Goal: Task Accomplishment & Management: Complete application form

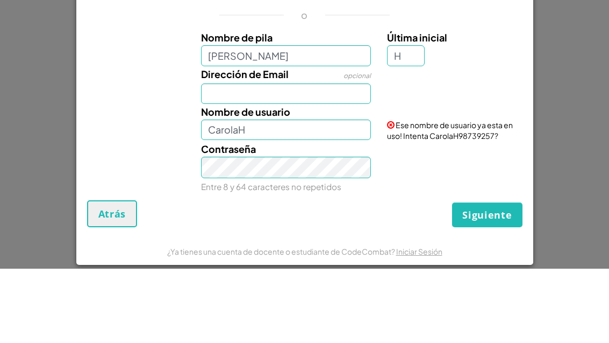
scroll to position [16, 0]
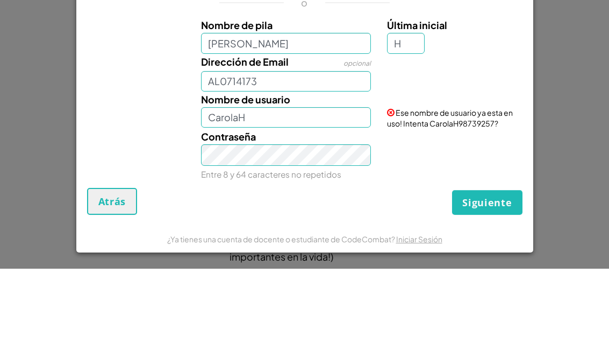
type input "AL07141730"
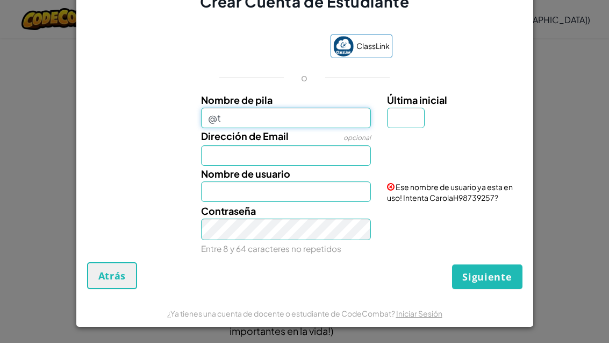
click at [329, 108] on input "@t" at bounding box center [286, 118] width 170 height 20
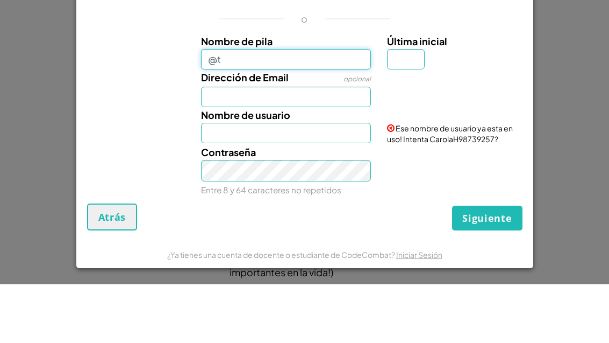
click at [333, 108] on input "@t" at bounding box center [286, 118] width 170 height 20
click at [325, 108] on input "@t" at bounding box center [286, 118] width 170 height 20
type input "@"
type input "[PERSON_NAME]"
click at [395, 108] on input "Última inicial" at bounding box center [406, 118] width 38 height 20
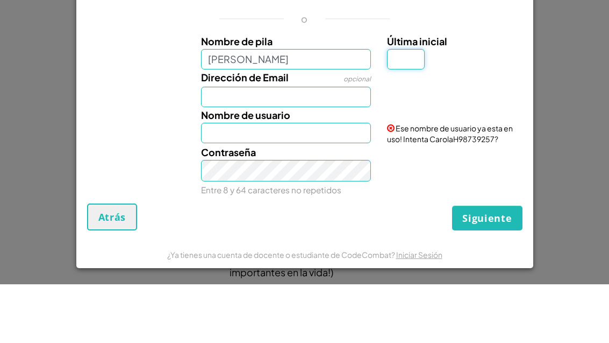
type input "[PERSON_NAME]"
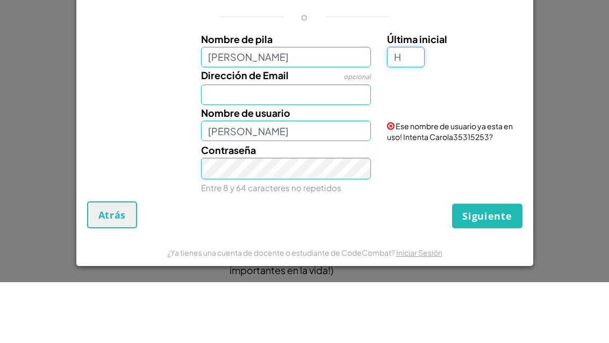
scroll to position [0, 0]
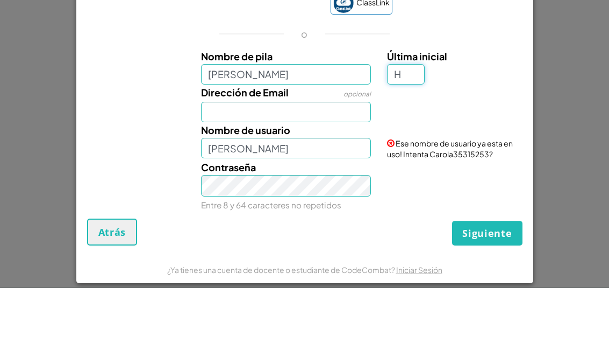
type input "H"
click at [282, 157] on input "Dirección de Email" at bounding box center [286, 167] width 170 height 20
type input "CarolaH"
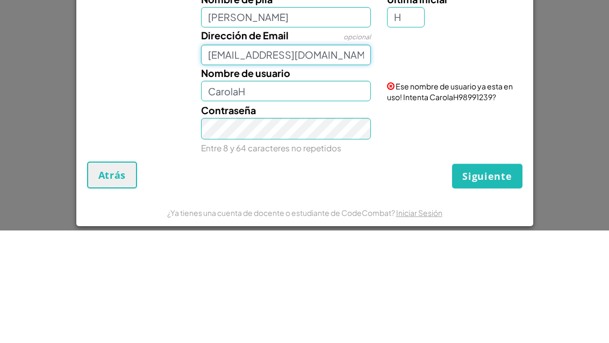
type input "[EMAIL_ADDRESS][DOMAIN_NAME]"
click at [331, 193] on input "CarolaH" at bounding box center [286, 203] width 170 height 20
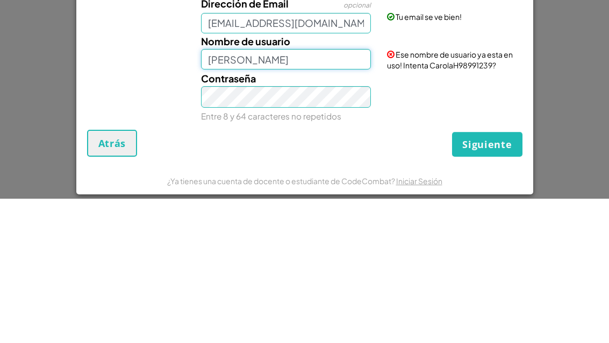
type input "[PERSON_NAME]"
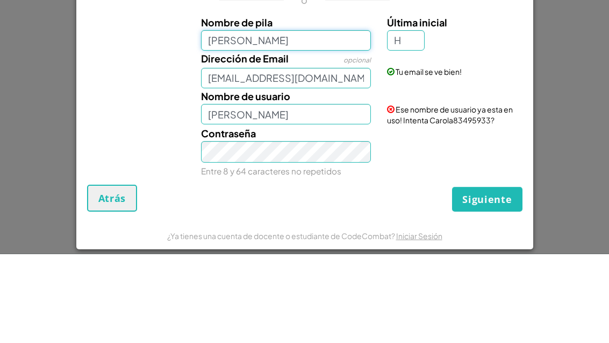
click at [306, 119] on input "[PERSON_NAME]" at bounding box center [286, 129] width 170 height 20
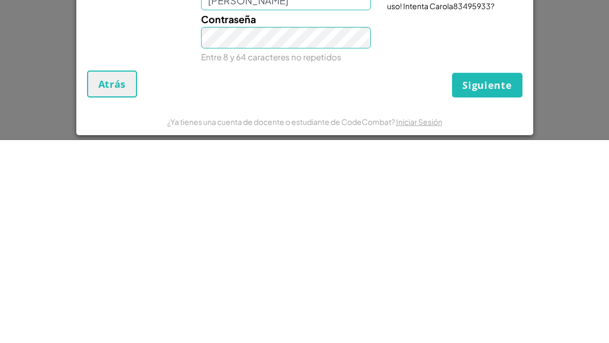
type input "[PERSON_NAME]"
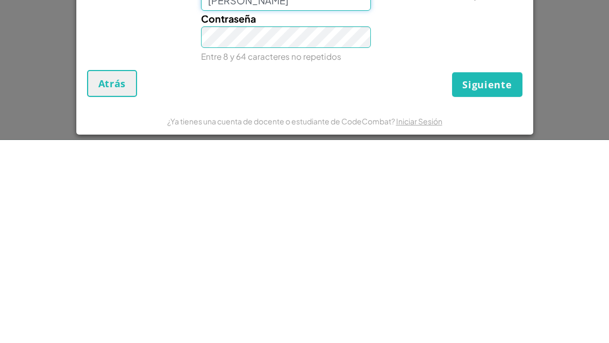
click at [323, 194] on input "[PERSON_NAME]" at bounding box center [286, 204] width 170 height 20
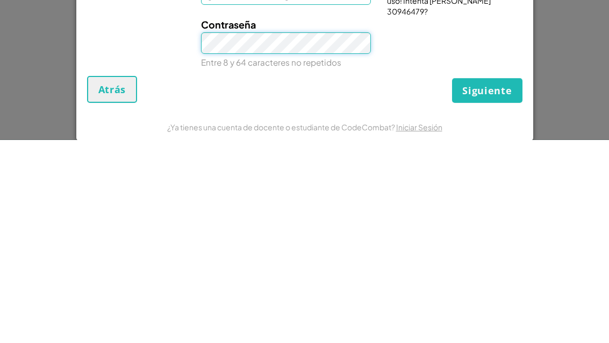
click at [498, 287] on span "Siguiente" at bounding box center [487, 293] width 49 height 13
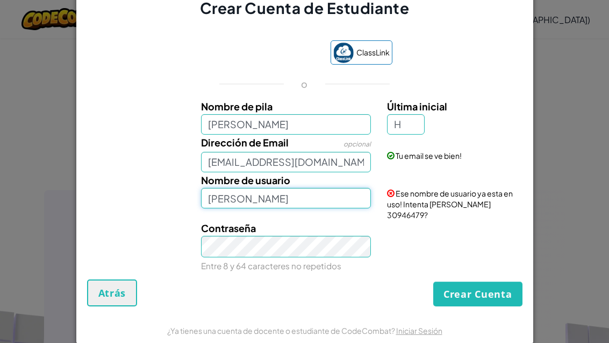
click at [336, 208] on input "[PERSON_NAME]" at bounding box center [286, 198] width 170 height 20
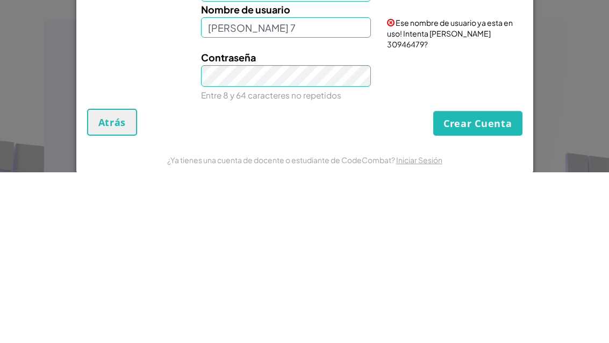
click at [491, 281] on button "Crear Cuenta" at bounding box center [478, 293] width 89 height 25
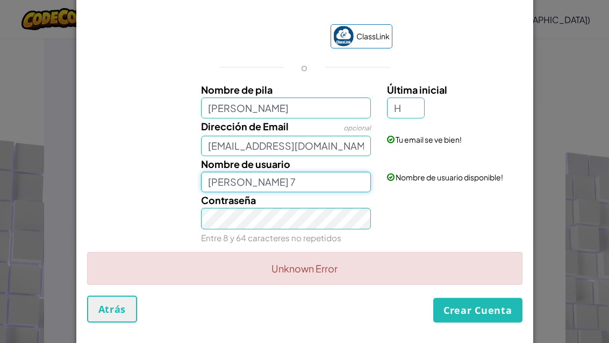
click at [337, 192] on input "[PERSON_NAME] 7" at bounding box center [286, 182] width 170 height 20
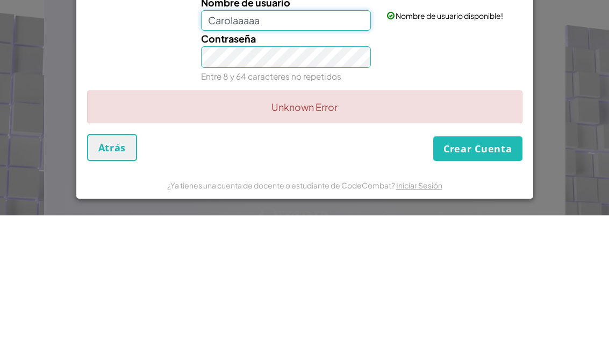
scroll to position [37, 0]
type input "Carolaaaaa"
click at [482, 264] on button "Crear Cuenta" at bounding box center [478, 276] width 89 height 25
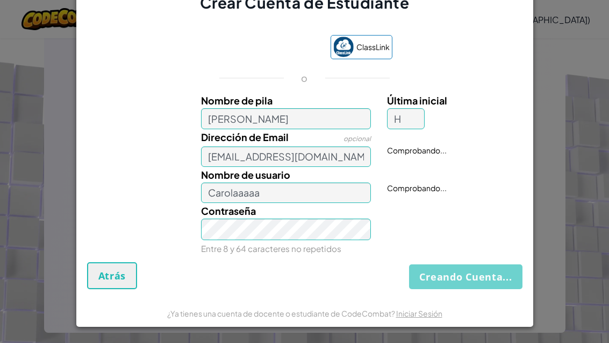
scroll to position [0, 0]
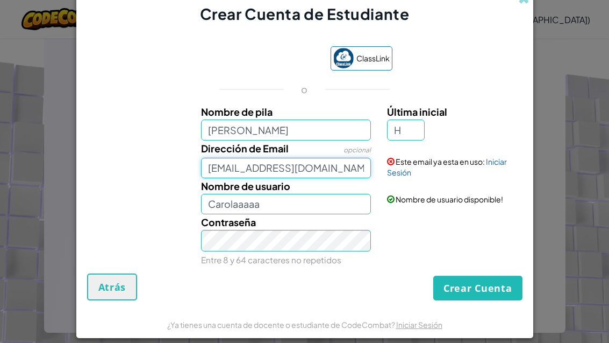
click at [354, 178] on input "[EMAIL_ADDRESS][DOMAIN_NAME]" at bounding box center [286, 168] width 170 height 20
click at [477, 297] on button "Crear Cuenta" at bounding box center [478, 287] width 89 height 25
click at [495, 177] on link "Iniciar Sesión" at bounding box center [447, 167] width 120 height 20
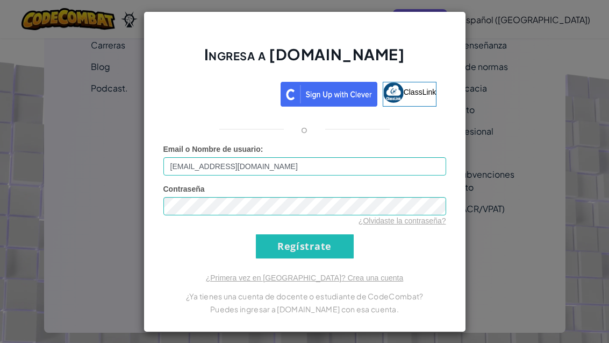
click at [306, 282] on link "¿Primera vez en [GEOGRAPHIC_DATA]? Crea una cuenta" at bounding box center [305, 277] width 198 height 9
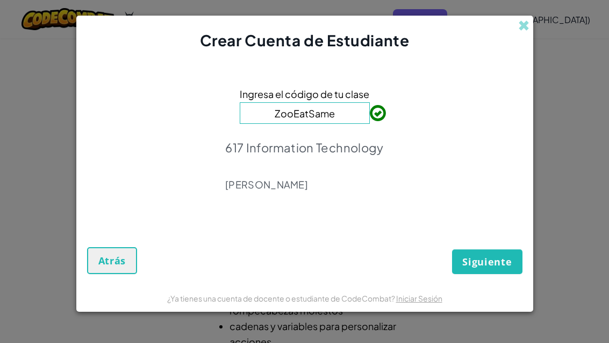
scroll to position [34, 0]
click at [498, 259] on span "Siguiente" at bounding box center [487, 261] width 49 height 13
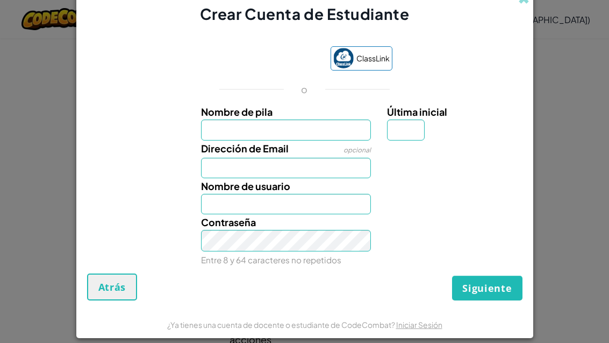
click at [337, 123] on input "Nombre de pila" at bounding box center [286, 129] width 170 height 20
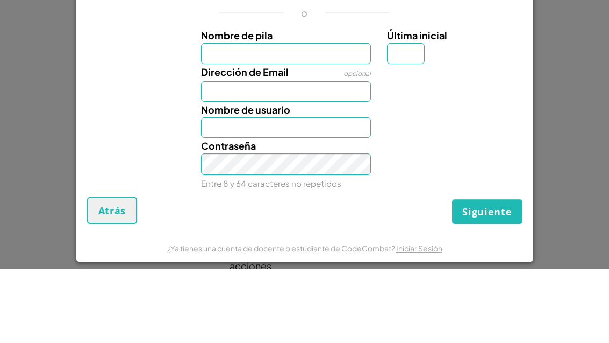
scroll to position [15, 0]
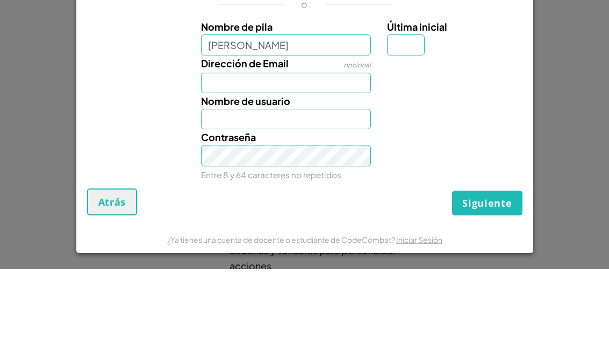
type input "[PERSON_NAME]"
click at [322, 146] on input "Dirección de Email" at bounding box center [286, 156] width 170 height 20
type input "[PERSON_NAME]"
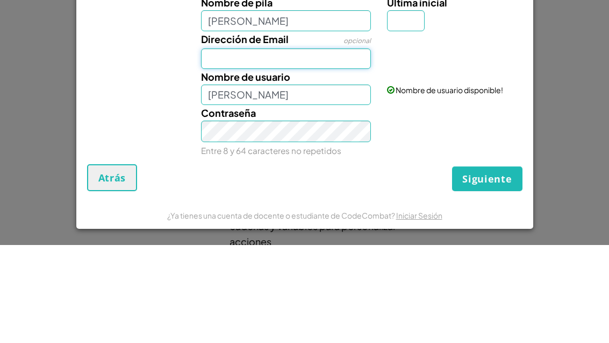
type input "a"
type input "[EMAIL_ADDRESS][DOMAIN_NAME]"
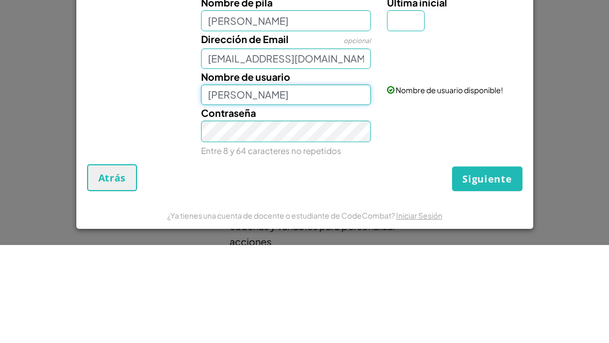
click at [326, 182] on input "[PERSON_NAME]" at bounding box center [286, 192] width 170 height 20
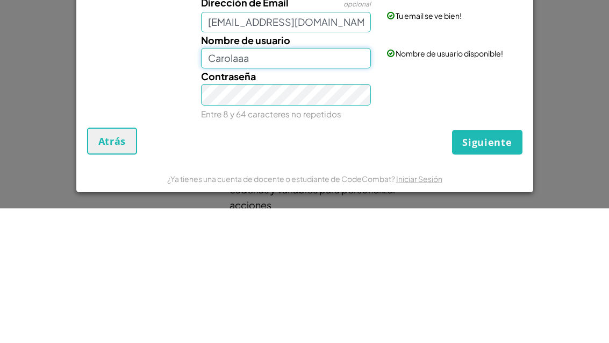
type input "Carolaaa"
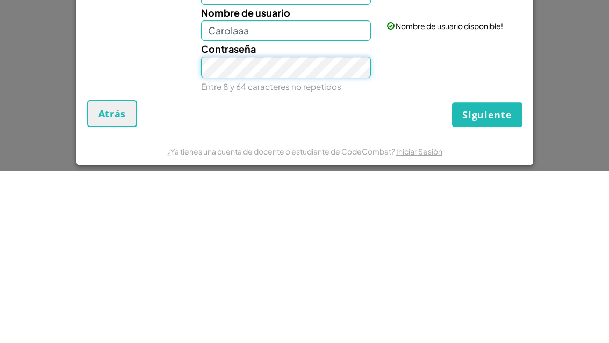
scroll to position [0, 0]
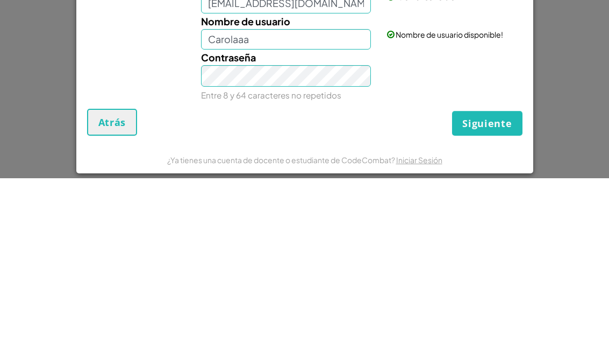
click at [484, 275] on button "Siguiente" at bounding box center [487, 287] width 70 height 25
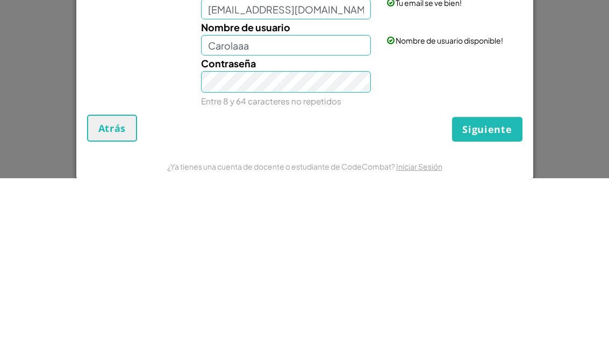
scroll to position [333, 0]
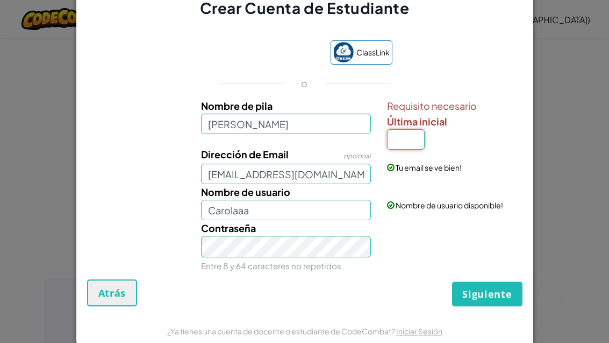
click at [404, 150] on input "Última inicial" at bounding box center [406, 139] width 38 height 20
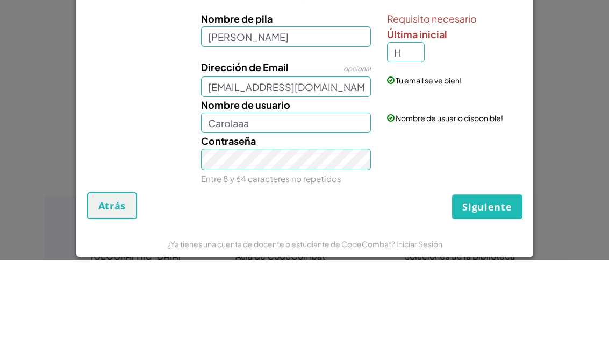
scroll to position [416, 0]
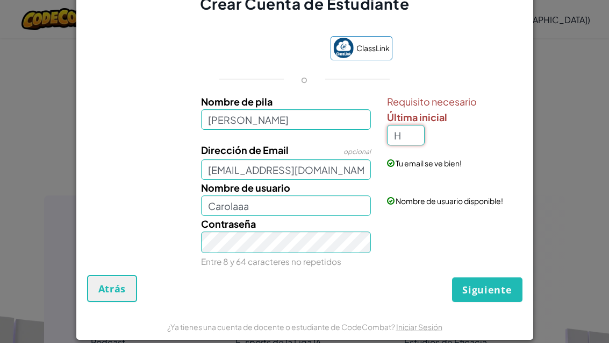
type input "H"
type input "[PERSON_NAME]"
click at [503, 296] on span "Siguiente" at bounding box center [487, 289] width 49 height 13
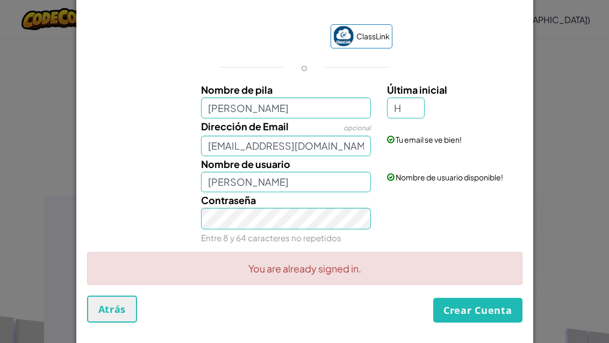
scroll to position [-20, 0]
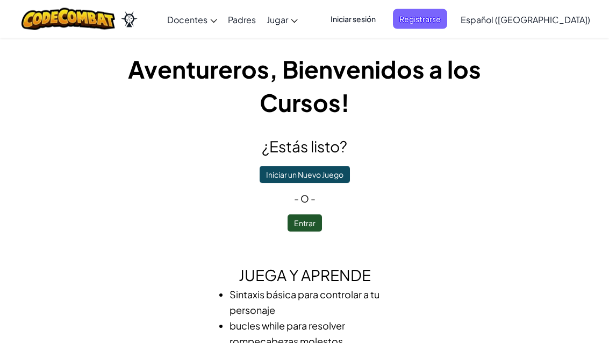
scroll to position [0, 0]
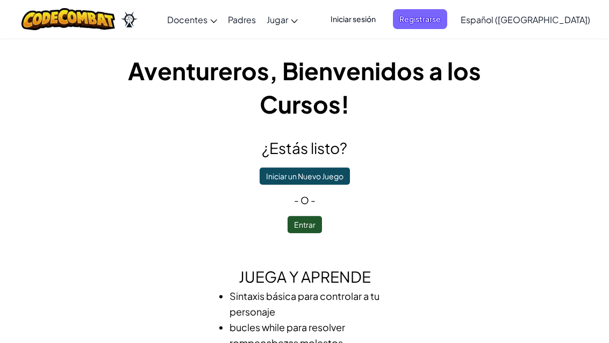
click at [315, 224] on button "Entrar" at bounding box center [305, 224] width 34 height 17
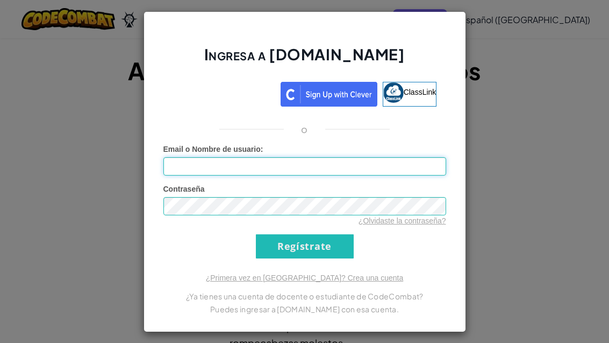
click at [365, 168] on input "Email o Nombre de usuario :" at bounding box center [305, 166] width 283 height 18
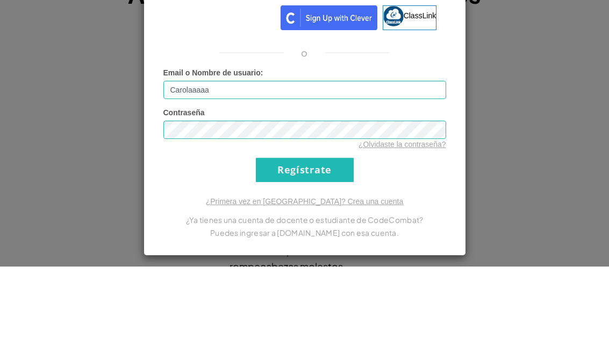
click at [304, 234] on input "Regístrate" at bounding box center [305, 246] width 98 height 24
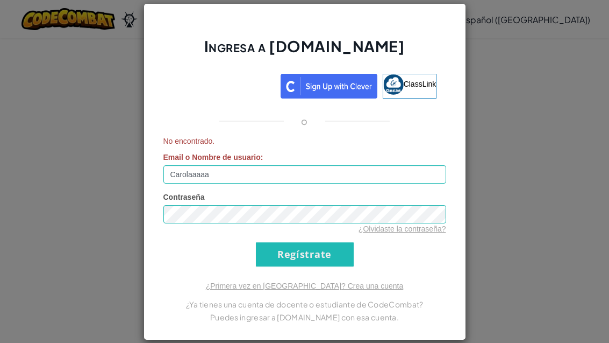
click at [328, 257] on input "Regístrate" at bounding box center [305, 254] width 98 height 24
click at [329, 172] on input "Carolaaaaa" at bounding box center [305, 174] width 283 height 18
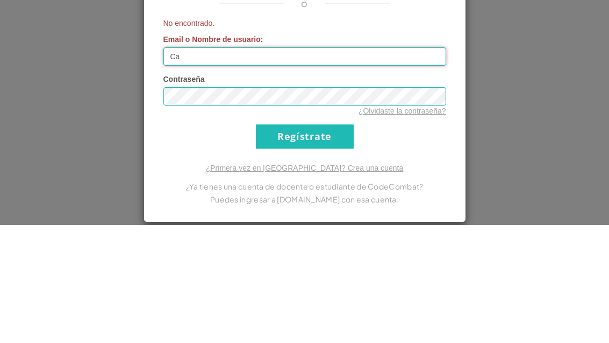
type input "C"
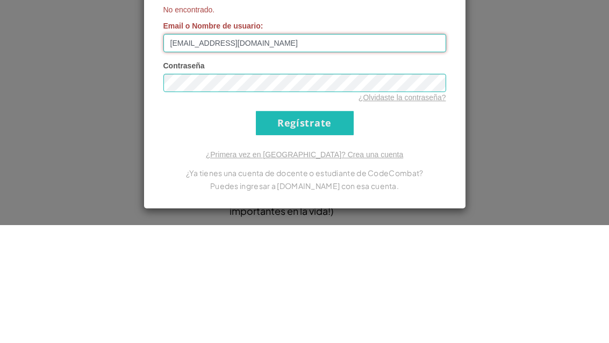
type input "[EMAIL_ADDRESS][DOMAIN_NAME]"
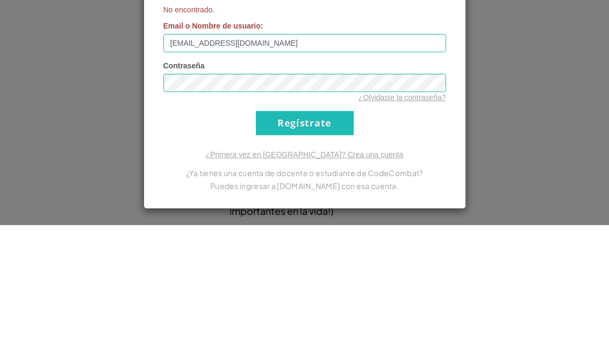
click at [331, 122] on form "No encontrado. Email o Nombre de usuario : [EMAIL_ADDRESS][DOMAIN_NAME] Contras…" at bounding box center [305, 187] width 283 height 131
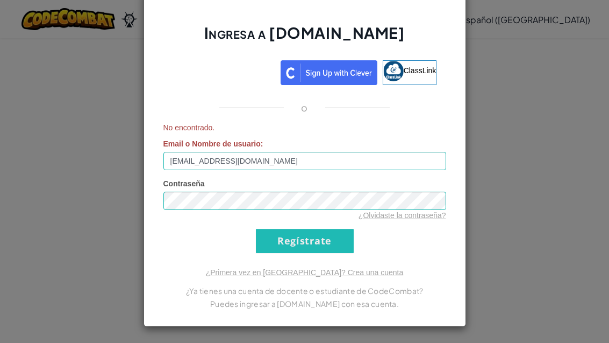
click at [328, 252] on input "Regístrate" at bounding box center [305, 241] width 98 height 24
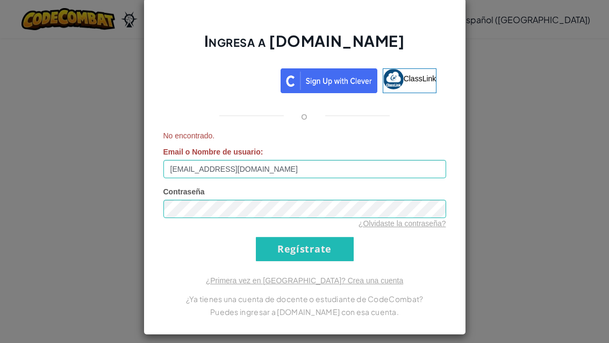
click at [334, 239] on input "Regístrate" at bounding box center [305, 249] width 98 height 24
click at [326, 75] on img at bounding box center [329, 80] width 97 height 25
click at [342, 252] on input "Regístrate" at bounding box center [305, 249] width 98 height 24
click at [326, 253] on input "Regístrate" at bounding box center [305, 249] width 98 height 24
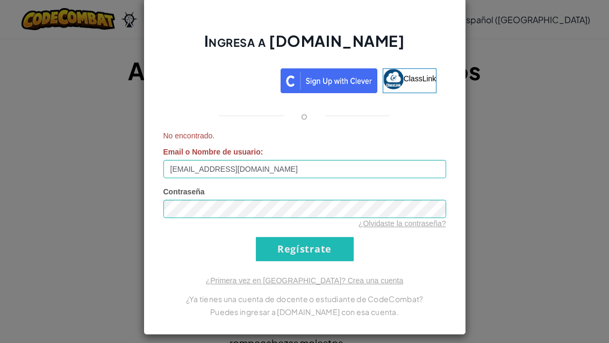
click at [333, 233] on form "No encontrado. Email o Nombre de usuario : [EMAIL_ADDRESS][DOMAIN_NAME] Contras…" at bounding box center [305, 195] width 283 height 131
click at [508, 90] on div "Ingresa a [DOMAIN_NAME] ClassLink o No encontrado. Email o Nombre de usuario : …" at bounding box center [304, 171] width 609 height 343
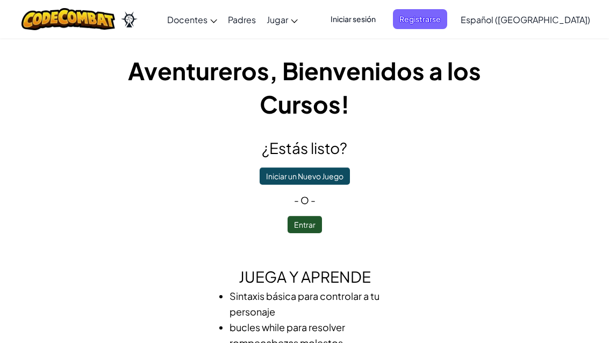
click at [335, 172] on button "Iniciar un Nuevo Juego" at bounding box center [305, 175] width 90 height 17
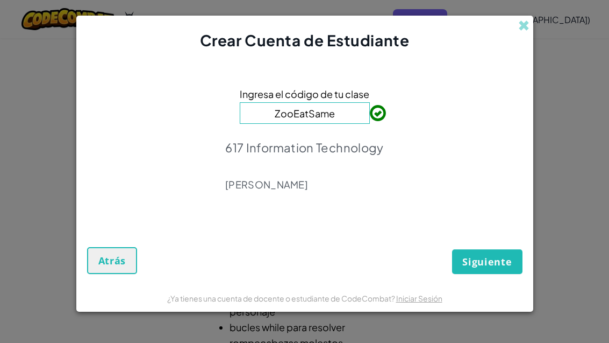
click at [498, 271] on button "Siguiente" at bounding box center [487, 261] width 70 height 25
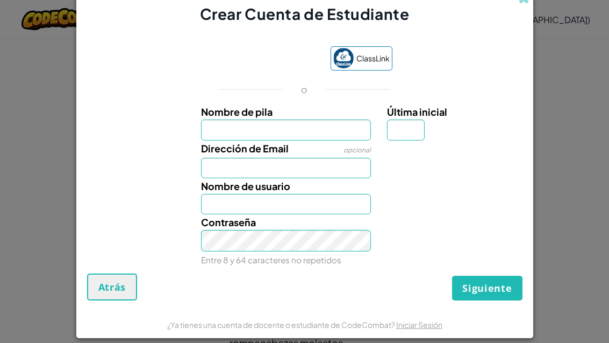
click at [304, 125] on input "Nombre de pila" at bounding box center [286, 129] width 170 height 20
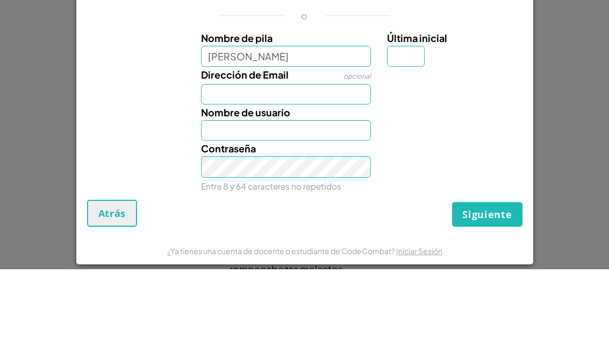
type input "[PERSON_NAME]"
click at [417, 119] on input "Última inicial" at bounding box center [406, 129] width 38 height 20
type input "[PERSON_NAME]"
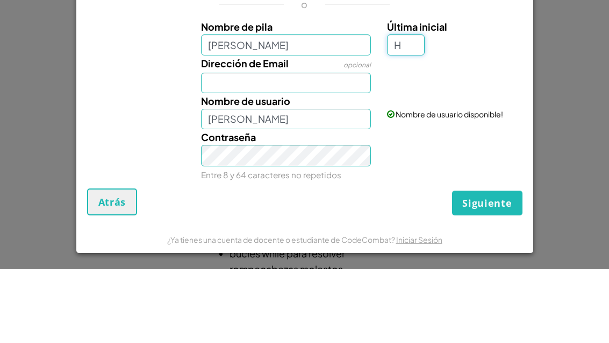
scroll to position [15, 0]
type input "H"
click at [320, 146] on input "Dirección de Email" at bounding box center [286, 156] width 170 height 20
type input "[PERSON_NAME]"
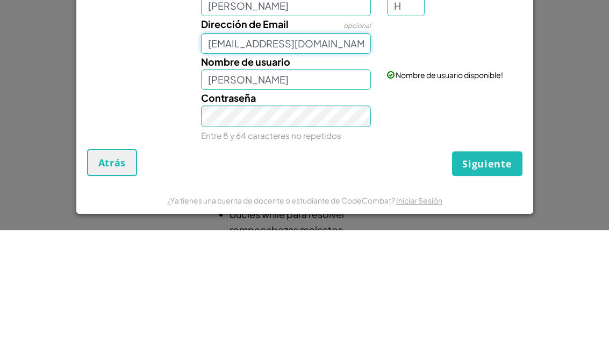
scroll to position [0, 0]
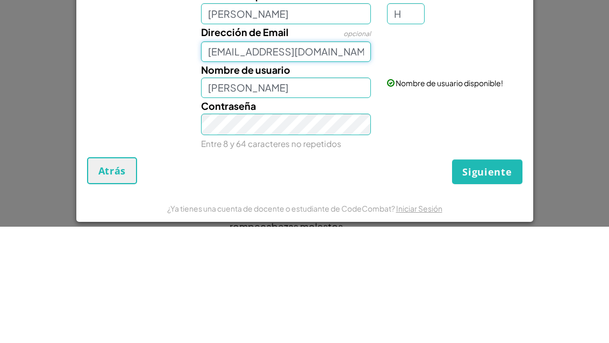
type input "[EMAIL_ADDRESS][DOMAIN_NAME]"
click at [336, 194] on input "[PERSON_NAME]" at bounding box center [286, 204] width 170 height 20
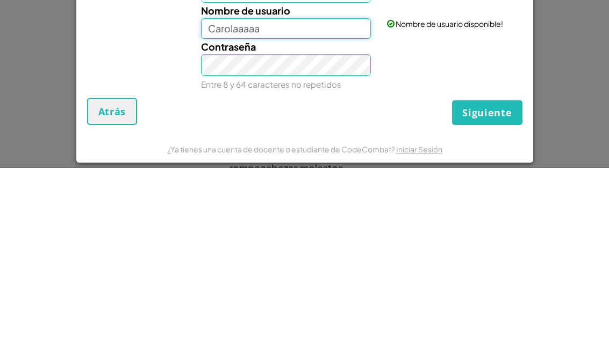
type input "Carolaaaaa"
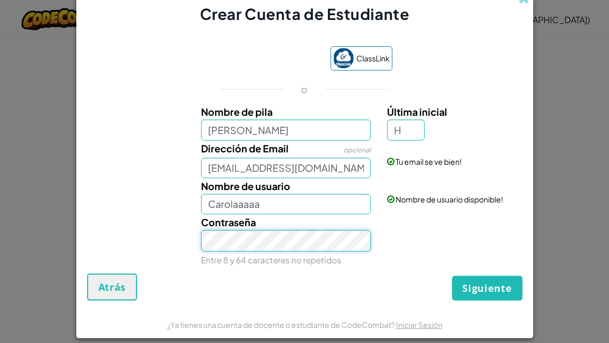
scroll to position [175, 0]
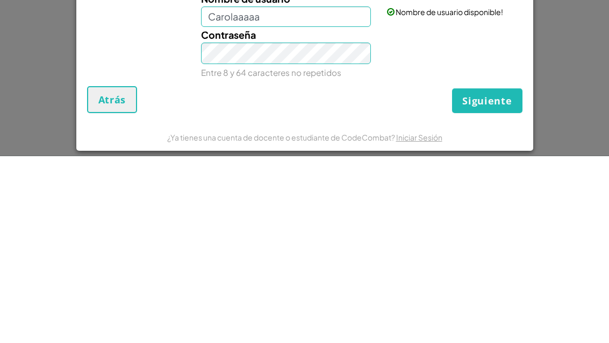
click at [505, 281] on span "Siguiente" at bounding box center [487, 287] width 49 height 13
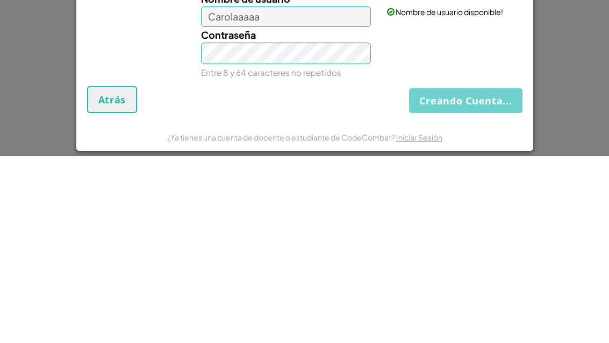
scroll to position [362, 0]
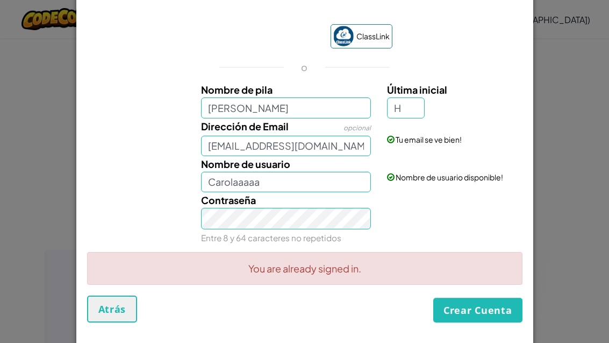
click at [497, 322] on button "Crear Cuenta" at bounding box center [478, 309] width 89 height 25
click at [493, 322] on button "Crear Cuenta" at bounding box center [478, 309] width 89 height 25
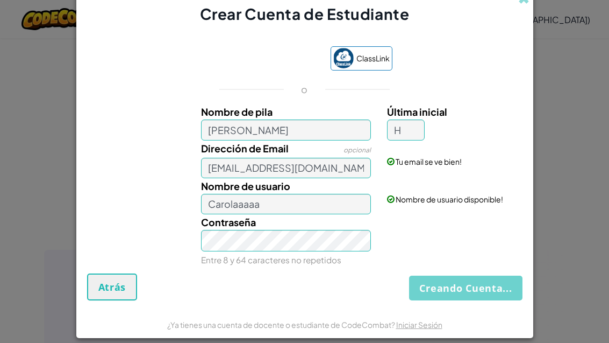
click at [493, 311] on form "ClassLink o Nombre de pila [PERSON_NAME] Última inicial H Dirección de Email op…" at bounding box center [304, 168] width 457 height 286
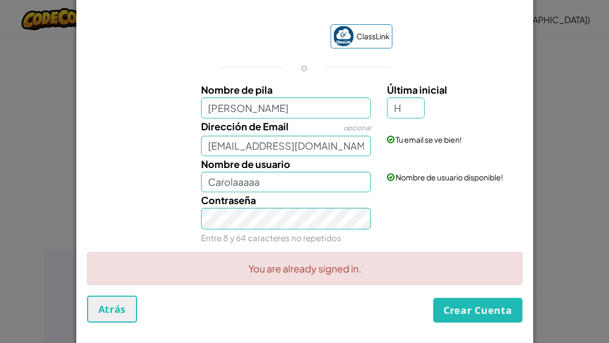
scroll to position [-20, 0]
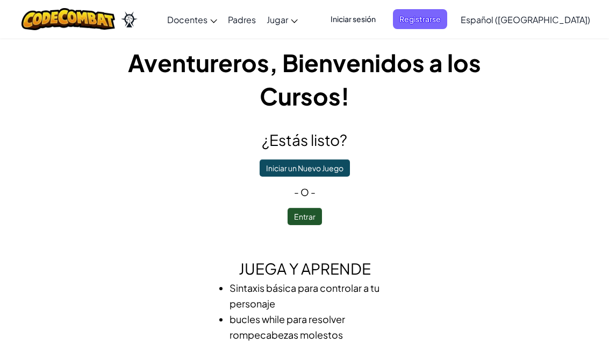
scroll to position [0, 0]
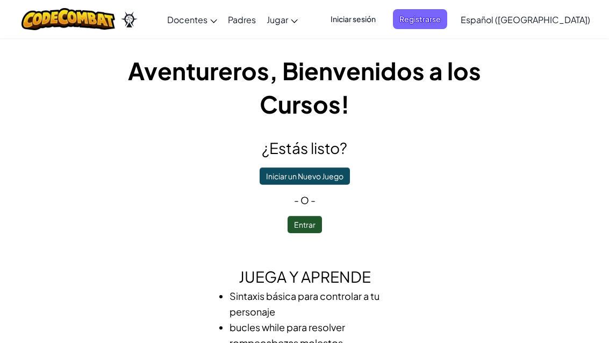
click at [306, 222] on button "Entrar" at bounding box center [305, 224] width 34 height 17
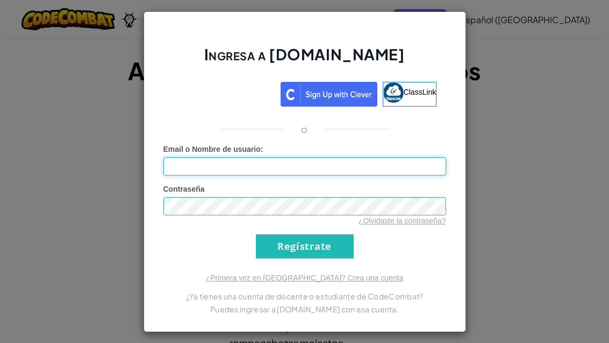
click at [375, 159] on input "Email o Nombre de usuario :" at bounding box center [305, 166] width 283 height 18
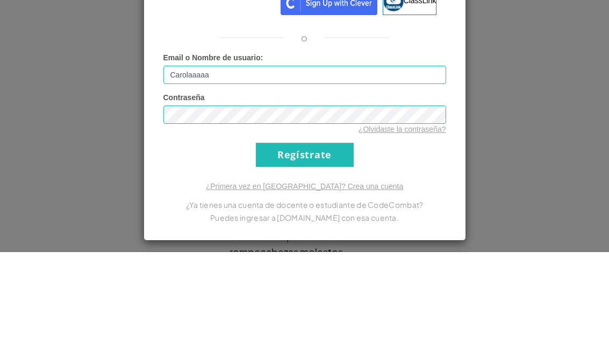
scroll to position [91, 0]
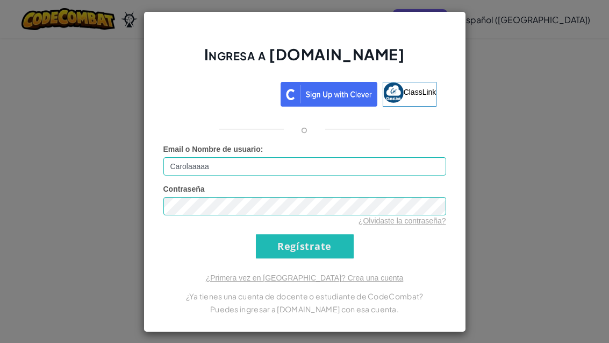
click at [388, 163] on input "Carolaaaaa" at bounding box center [305, 166] width 283 height 18
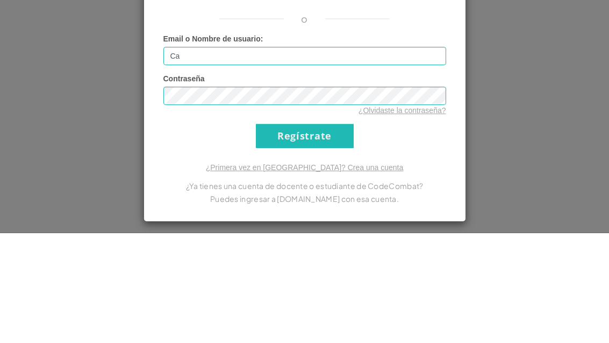
type input "C"
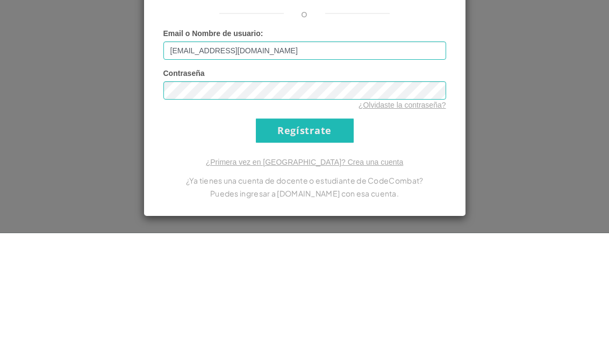
scroll to position [201, 0]
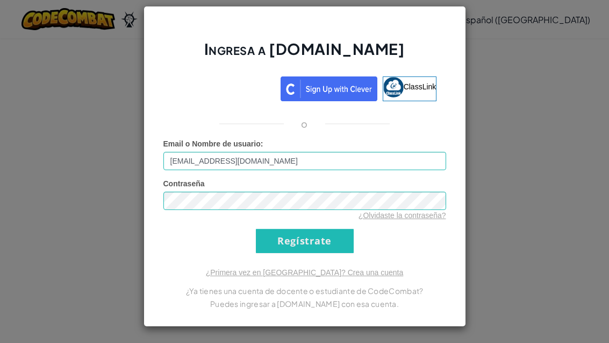
click at [340, 242] on input "Regístrate" at bounding box center [305, 241] width 98 height 24
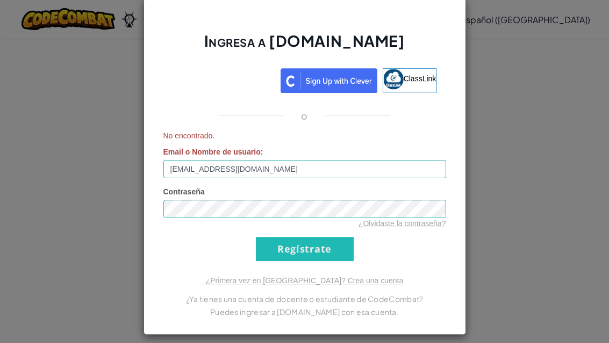
click at [322, 256] on input "Regístrate" at bounding box center [305, 249] width 98 height 24
click at [321, 246] on input "Regístrate" at bounding box center [305, 249] width 98 height 24
click at [326, 250] on input "Regístrate" at bounding box center [305, 249] width 98 height 24
click at [345, 175] on input "[EMAIL_ADDRESS][DOMAIN_NAME]" at bounding box center [305, 169] width 283 height 18
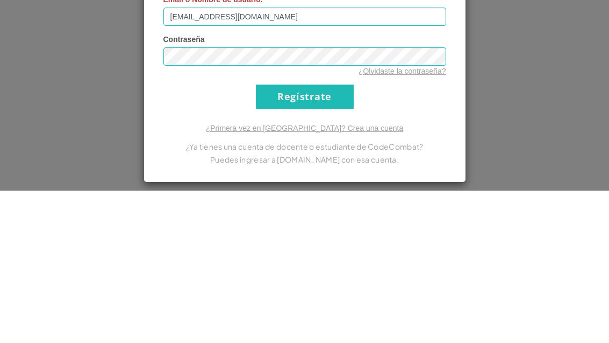
click at [332, 237] on input "Regístrate" at bounding box center [305, 249] width 98 height 24
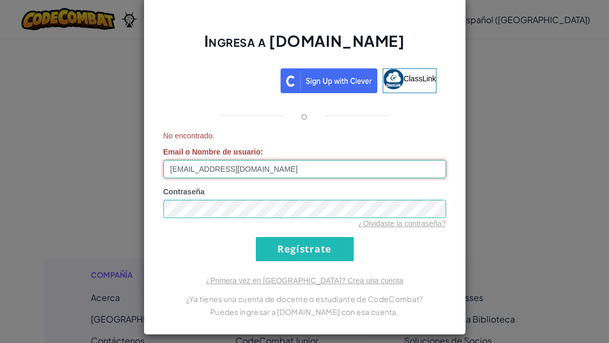
click at [335, 171] on input "[EMAIL_ADDRESS][DOMAIN_NAME]" at bounding box center [305, 169] width 283 height 18
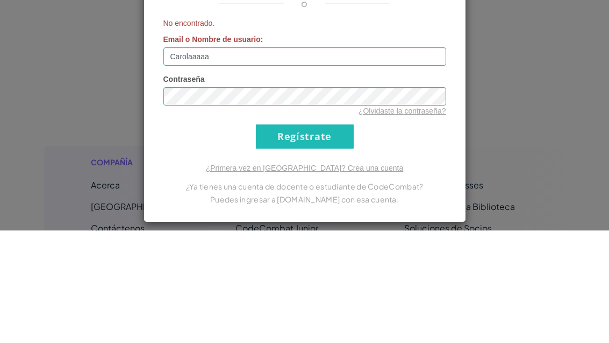
scroll to position [466, 0]
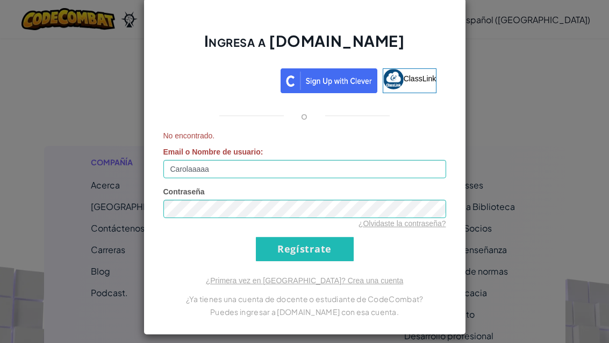
click at [326, 252] on input "Regístrate" at bounding box center [305, 249] width 98 height 24
click at [366, 171] on input "Carolaaaaa" at bounding box center [305, 169] width 283 height 18
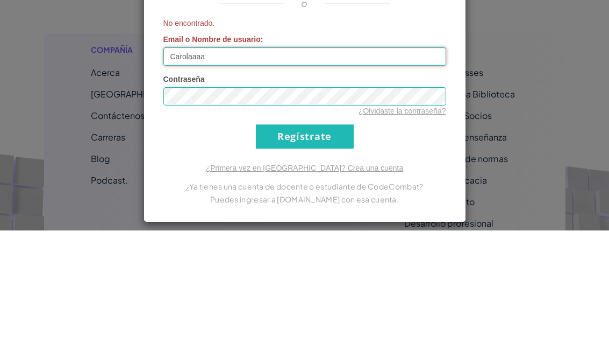
scroll to position [578, 0]
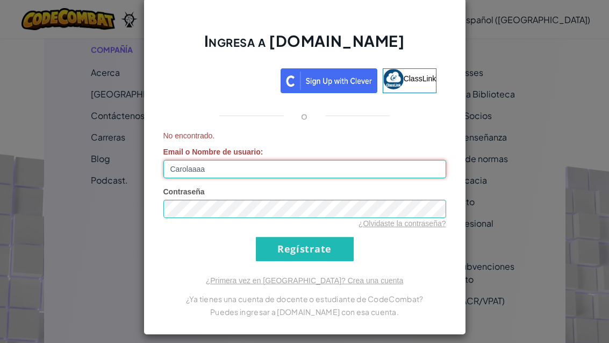
click at [339, 239] on input "Regístrate" at bounding box center [305, 249] width 98 height 24
click at [384, 160] on input "Carolaaaa" at bounding box center [305, 169] width 283 height 18
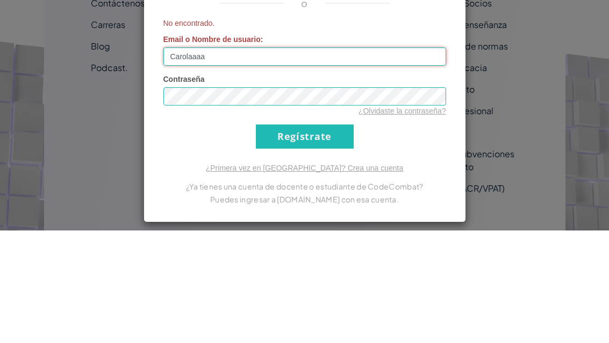
click at [411, 160] on input "Carolaaaa" at bounding box center [305, 169] width 283 height 18
click at [393, 160] on input "Carolaaaa" at bounding box center [305, 169] width 283 height 18
click at [395, 160] on input "Carolaaaa" at bounding box center [305, 169] width 283 height 18
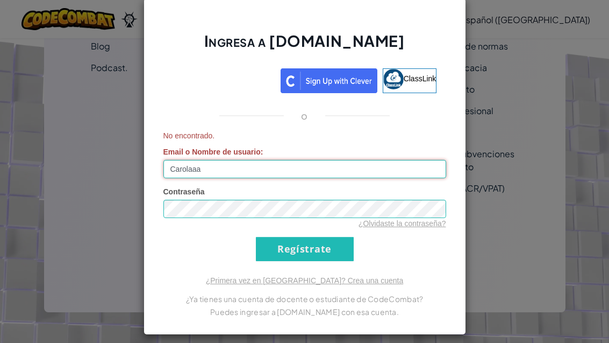
type input "Carolaaa"
click at [331, 248] on input "Regístrate" at bounding box center [305, 249] width 98 height 24
click at [491, 170] on div "Ingresa a [DOMAIN_NAME] ClassLink o No encontrado. Email o Nombre de usuario : …" at bounding box center [304, 171] width 609 height 343
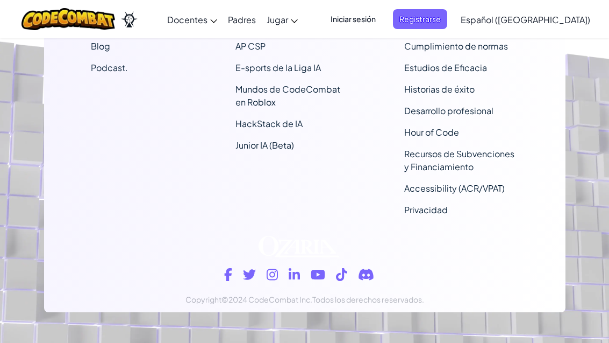
click at [448, 22] on span "Registrarse" at bounding box center [420, 19] width 54 height 20
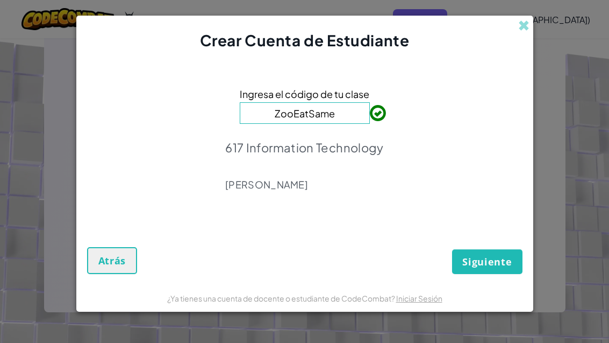
click at [492, 268] on button "Siguiente" at bounding box center [487, 261] width 70 height 25
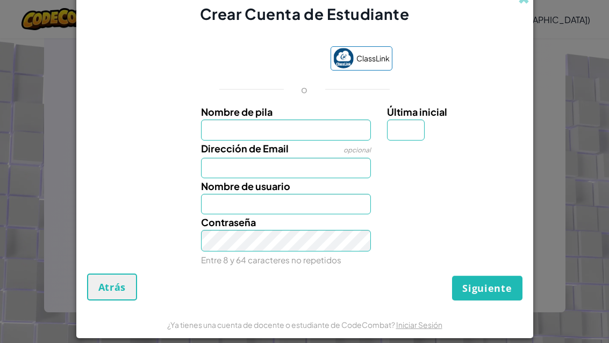
click at [336, 124] on input "Nombre de pila" at bounding box center [286, 129] width 170 height 20
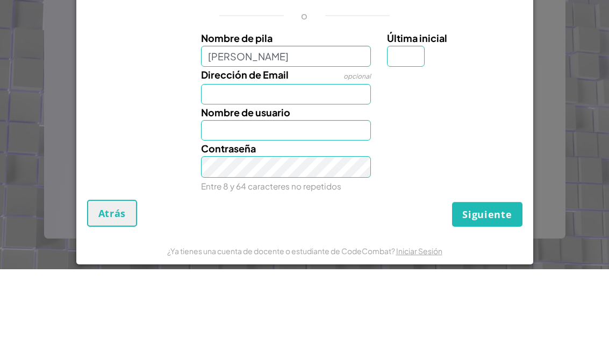
type input "[PERSON_NAME]"
click at [412, 119] on input "Última inicial" at bounding box center [406, 129] width 38 height 20
type input "[PERSON_NAME]"
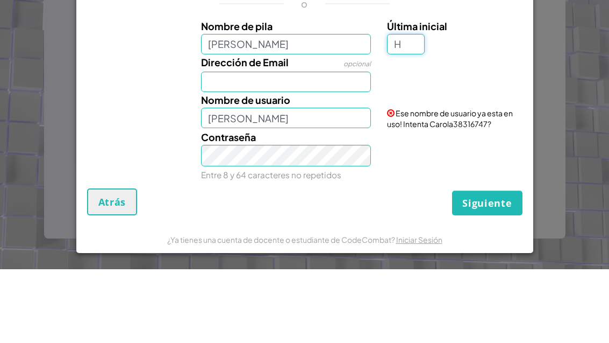
type input "H"
click at [309, 145] on input "Dirección de Email" at bounding box center [286, 155] width 170 height 20
type input "CarolaH"
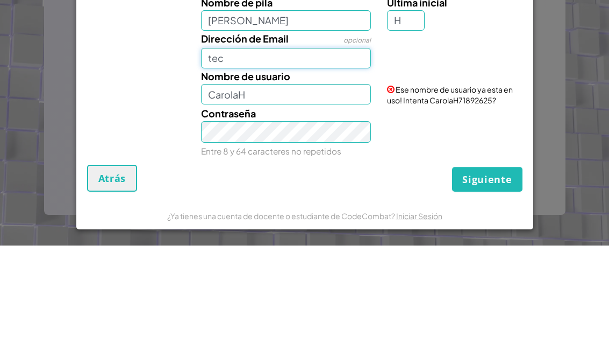
type input "tec"
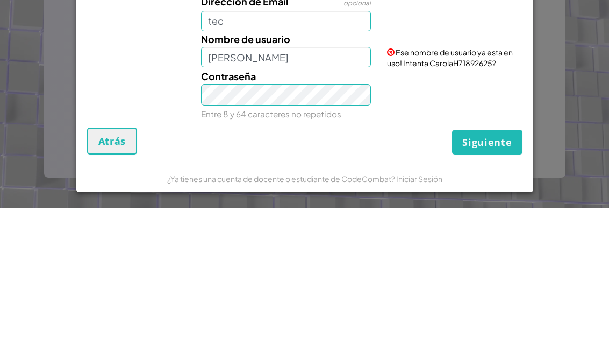
click at [325, 128] on div "Dirección de Email opcional tec" at bounding box center [286, 147] width 186 height 38
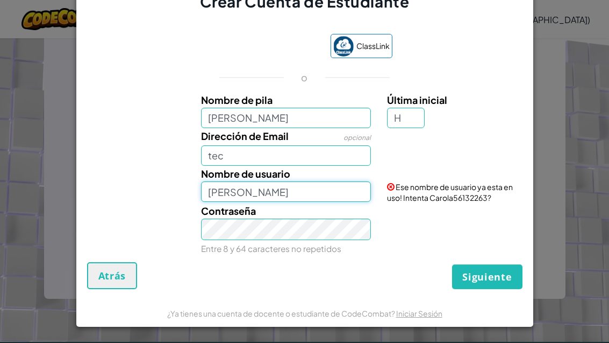
click at [335, 184] on input "[PERSON_NAME]" at bounding box center [286, 191] width 170 height 20
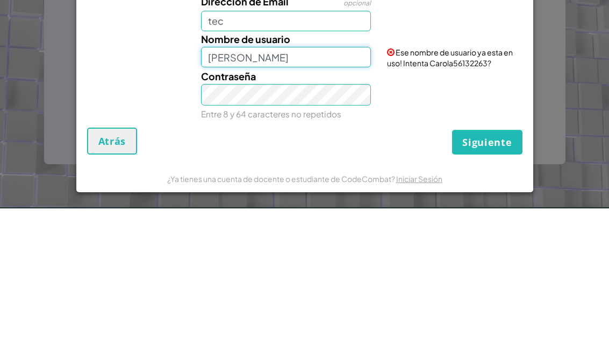
click at [284, 181] on input "[PERSON_NAME]" at bounding box center [286, 191] width 170 height 20
type input "Carolaa"
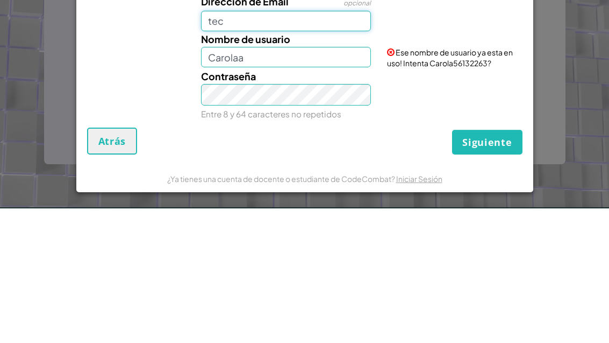
click at [321, 145] on input "tec" at bounding box center [286, 155] width 170 height 20
type input "t"
click at [306, 181] on input "Carolaa" at bounding box center [286, 191] width 170 height 20
type input "Carolaaa"
click at [331, 145] on input "Dirección de Email" at bounding box center [286, 155] width 170 height 20
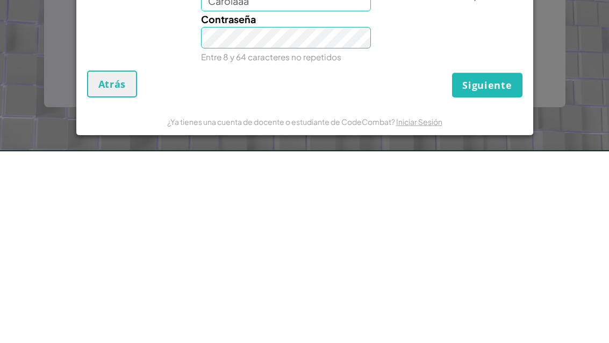
type input "[EMAIL_ADDRESS][DOMAIN_NAME]"
click at [485, 270] on span "Siguiente" at bounding box center [487, 276] width 49 height 13
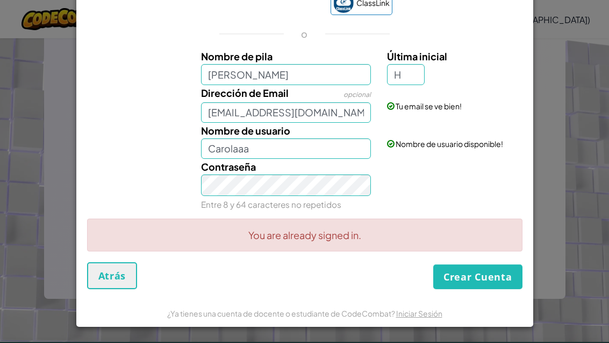
scroll to position [37, 0]
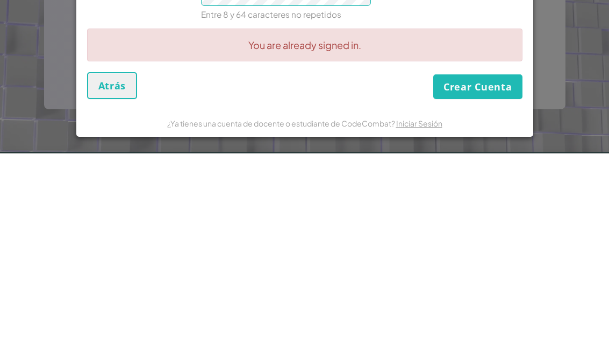
click at [476, 264] on button "Crear Cuenta" at bounding box center [478, 276] width 89 height 25
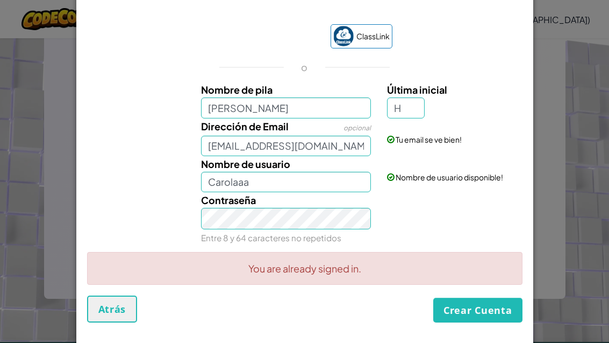
scroll to position [-38, 0]
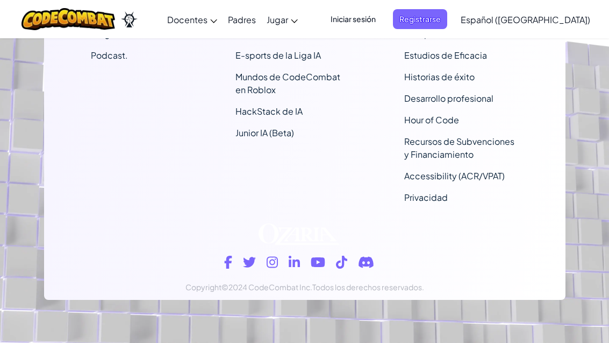
scroll to position [704, 0]
click at [381, 9] on span "Iniciar sesión" at bounding box center [353, 19] width 58 height 20
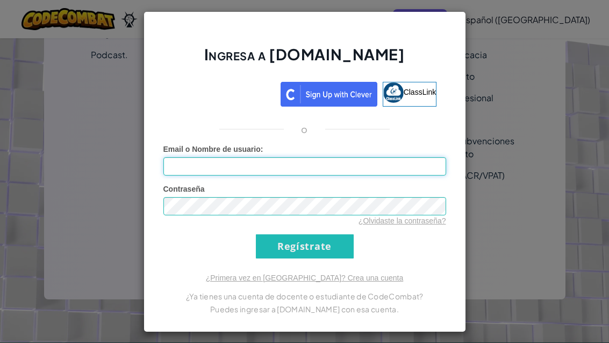
click at [347, 160] on input "Email o Nombre de usuario :" at bounding box center [305, 166] width 283 height 18
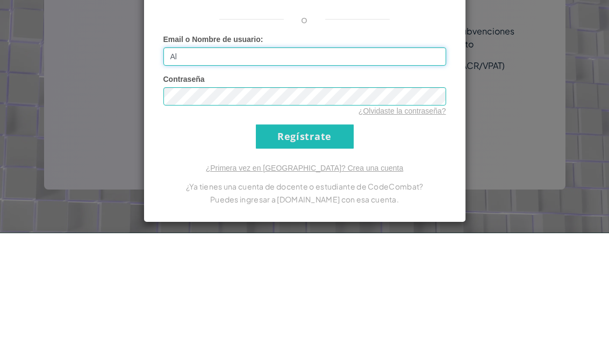
type input "Al"
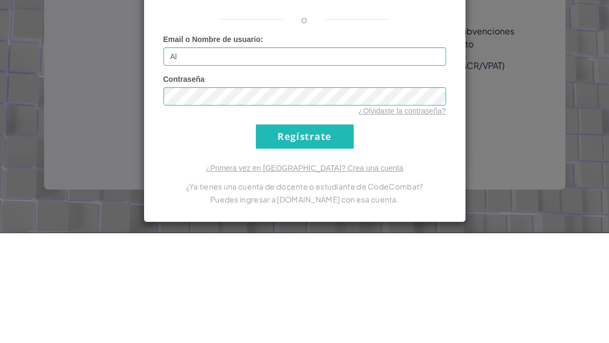
click at [487, 71] on div "Ingresa a [DOMAIN_NAME] ClassLink o Error desconocido. Email o Nombre de usuari…" at bounding box center [304, 171] width 609 height 343
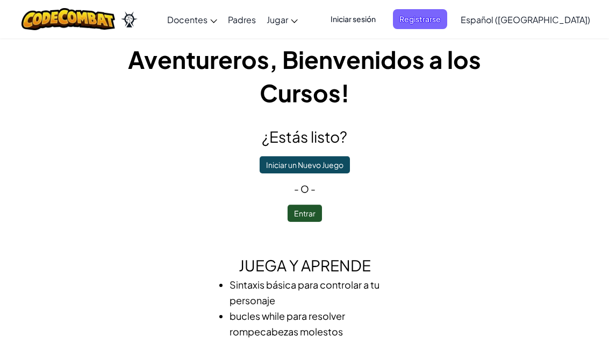
scroll to position [0, 0]
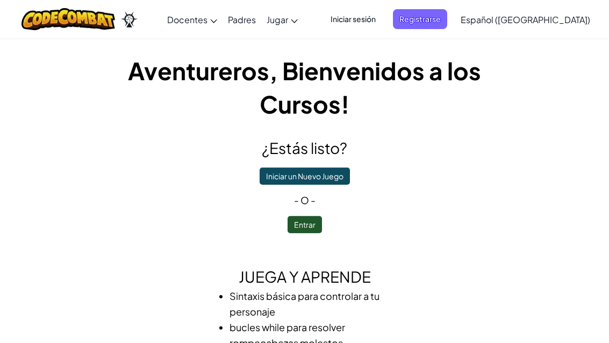
click at [381, 21] on span "Iniciar sesión" at bounding box center [353, 19] width 58 height 20
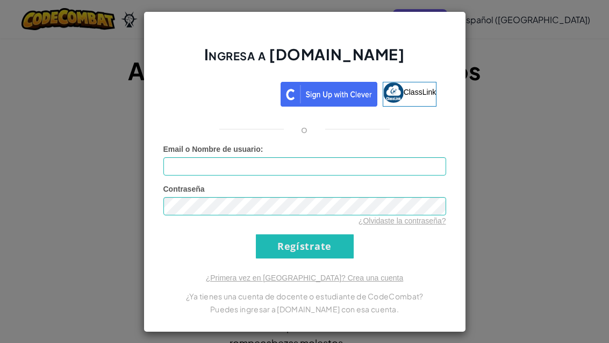
click at [364, 152] on div "Email o Nombre de usuario :" at bounding box center [305, 160] width 283 height 32
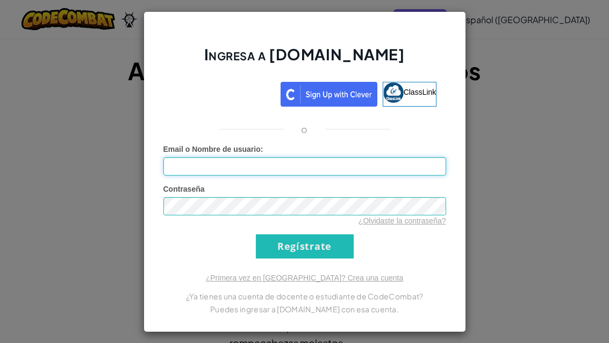
click at [345, 164] on input "Email o Nombre de usuario :" at bounding box center [305, 166] width 283 height 18
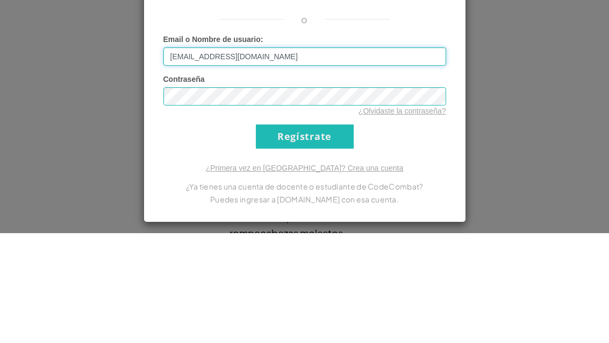
type input "[EMAIL_ADDRESS][DOMAIN_NAME]"
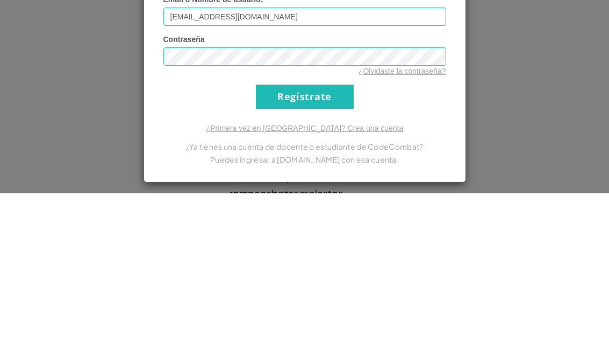
click at [317, 234] on input "Regístrate" at bounding box center [305, 246] width 98 height 24
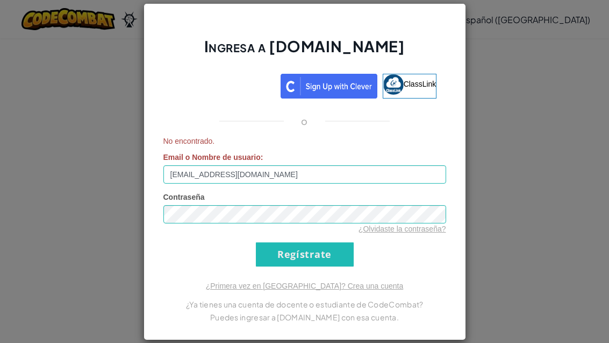
click at [323, 245] on input "Regístrate" at bounding box center [305, 254] width 98 height 24
click at [355, 282] on link "¿Primera vez en [GEOGRAPHIC_DATA]? Crea una cuenta" at bounding box center [305, 285] width 198 height 9
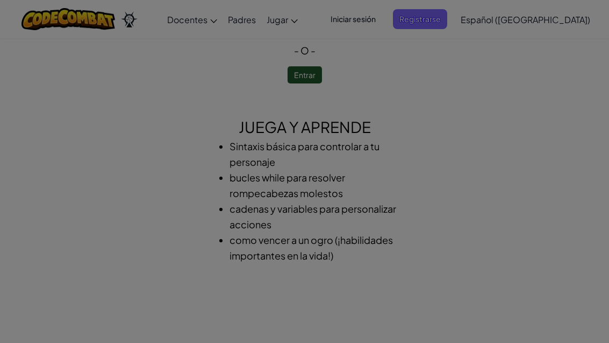
scroll to position [0, 0]
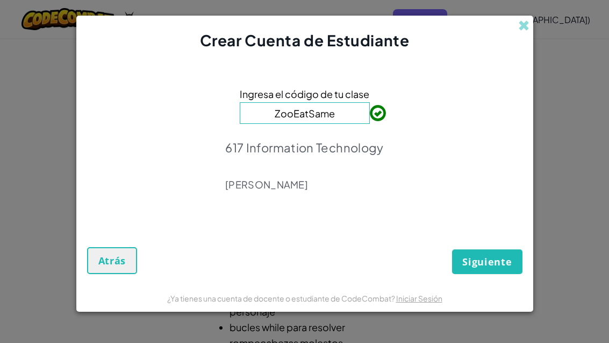
click at [492, 257] on span "Siguiente" at bounding box center [487, 261] width 49 height 13
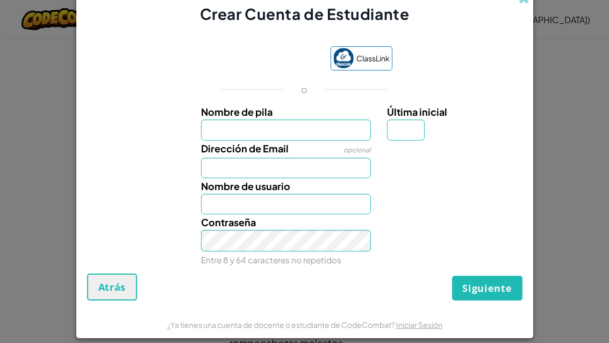
click at [315, 139] on input "Nombre de pila" at bounding box center [286, 129] width 170 height 20
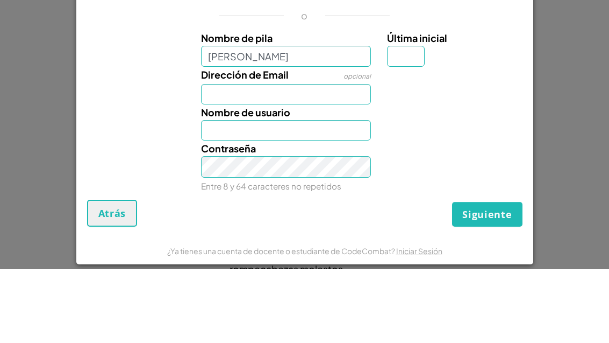
type input "[PERSON_NAME]"
click at [398, 119] on input "Última inicial" at bounding box center [406, 129] width 38 height 20
type input "[PERSON_NAME]"
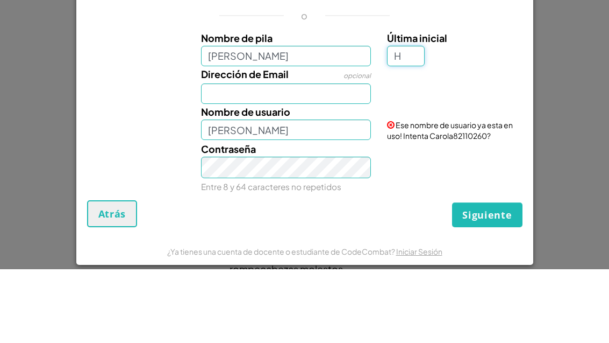
type input "H"
click at [334, 157] on input "Dirección de Email" at bounding box center [286, 167] width 170 height 20
type input "CarolaH"
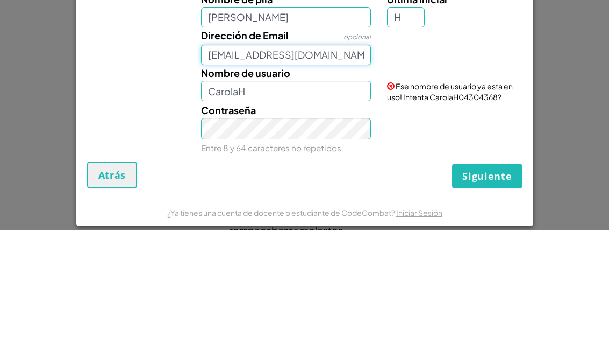
type input "[EMAIL_ADDRESS][DOMAIN_NAME]"
click at [319, 193] on input "CarolaH" at bounding box center [286, 203] width 170 height 20
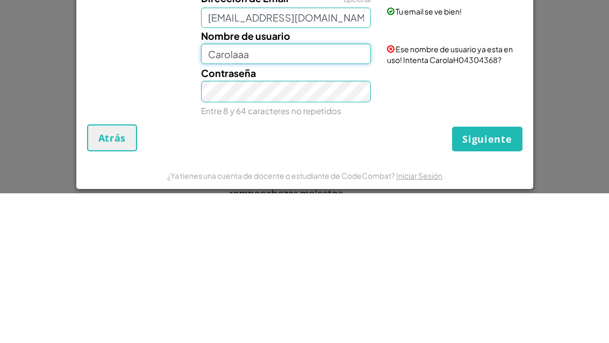
type input "Carolaaa"
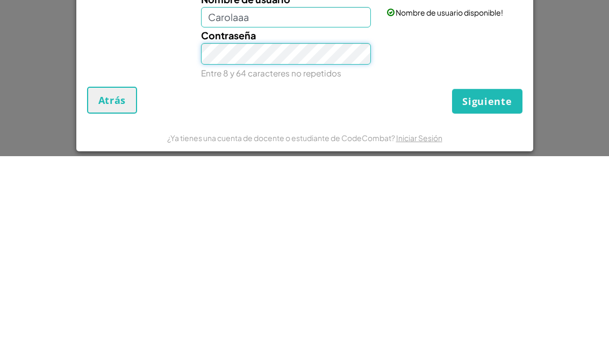
scroll to position [336, 0]
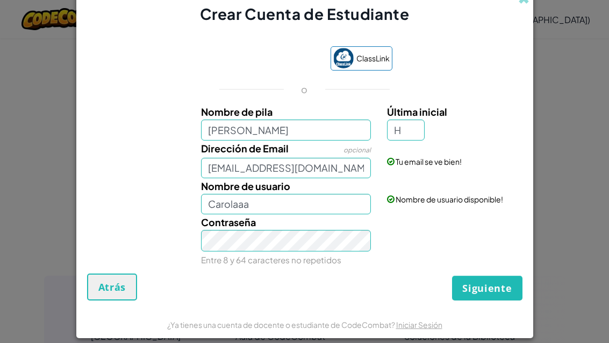
click at [486, 300] on button "Siguiente" at bounding box center [487, 287] width 70 height 25
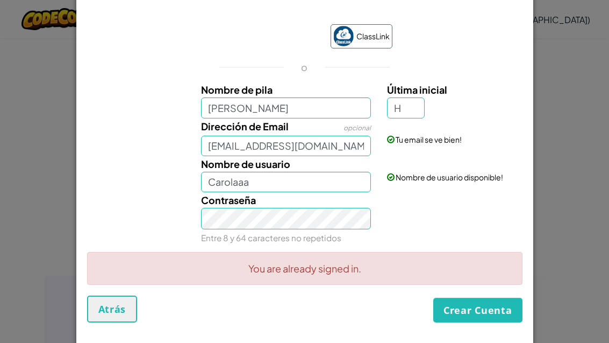
click at [483, 306] on button "Crear Cuenta" at bounding box center [478, 309] width 89 height 25
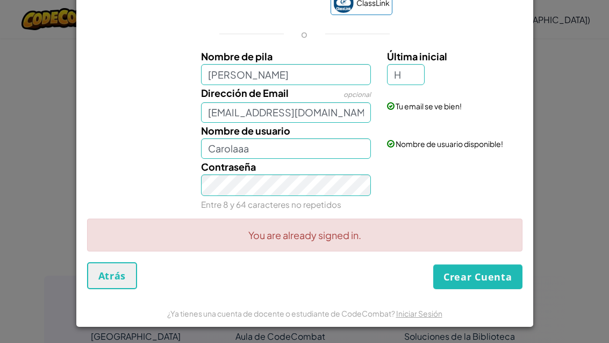
click at [492, 271] on button "Crear Cuenta" at bounding box center [478, 276] width 89 height 25
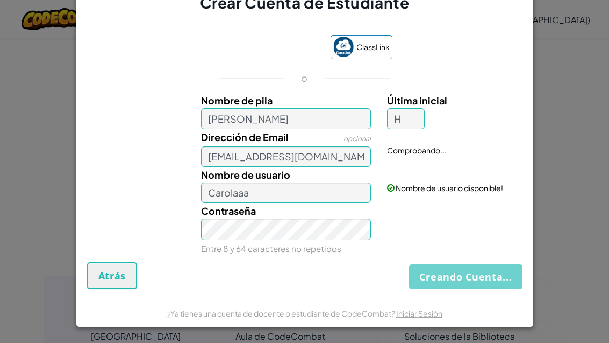
scroll to position [15, 0]
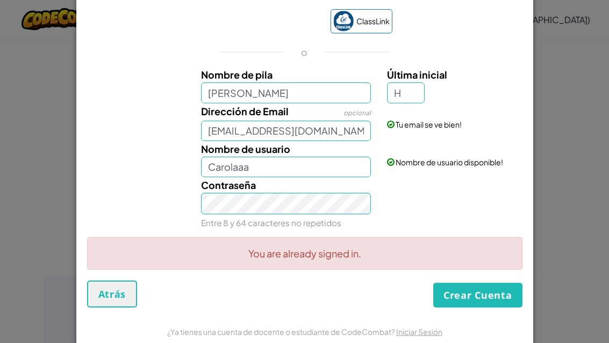
click at [482, 288] on button "Crear Cuenta" at bounding box center [478, 294] width 89 height 25
click at [493, 295] on button "Crear Cuenta" at bounding box center [478, 294] width 89 height 25
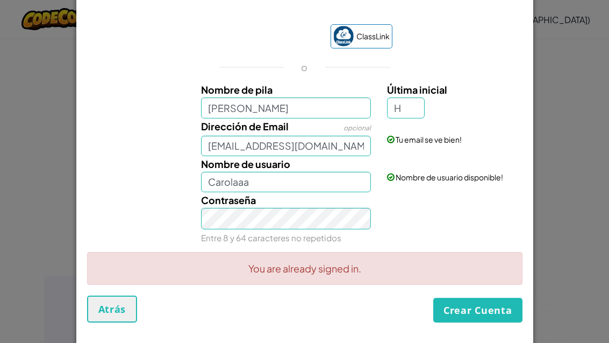
scroll to position [-38, 0]
